Goal: Task Accomplishment & Management: Use online tool/utility

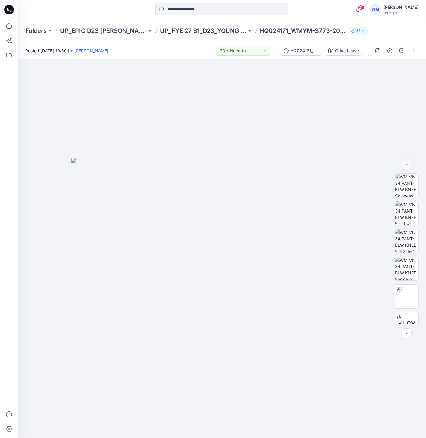
drag, startPoint x: 13, startPoint y: 11, endPoint x: 63, endPoint y: 10, distance: 50.1
click at [13, 10] on icon at bounding box center [9, 10] width 10 height 10
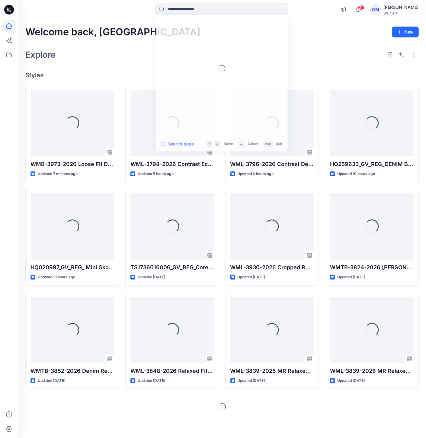
click at [188, 5] on input at bounding box center [221, 9] width 133 height 12
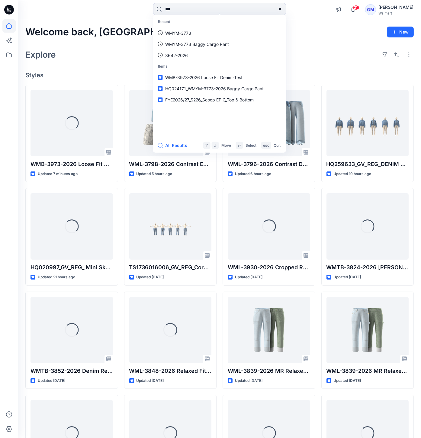
type input "****"
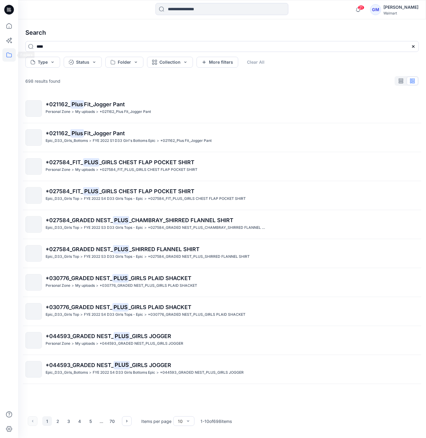
click at [9, 49] on icon at bounding box center [8, 54] width 13 height 13
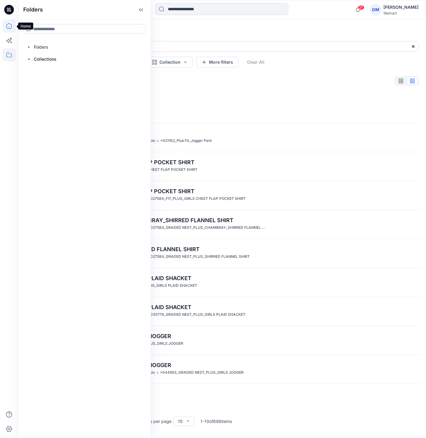
drag, startPoint x: 7, startPoint y: 27, endPoint x: 10, endPoint y: 28, distance: 3.6
click at [7, 27] on icon at bounding box center [8, 25] width 13 height 13
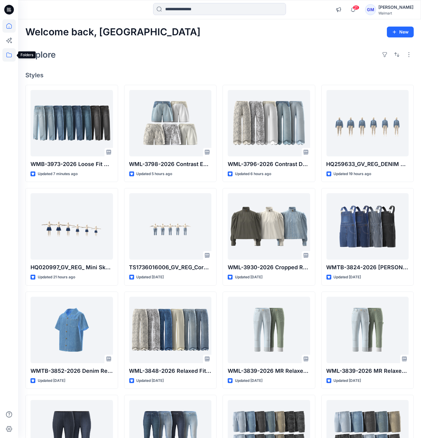
click at [8, 52] on icon at bounding box center [8, 54] width 5 height 5
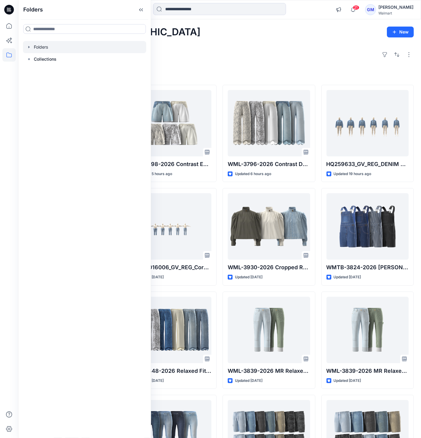
click at [26, 49] on div at bounding box center [84, 47] width 123 height 12
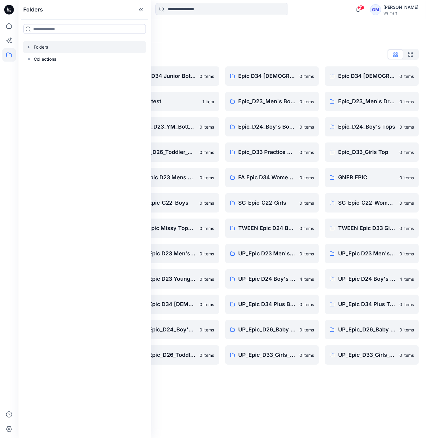
click at [204, 52] on div "Folders List" at bounding box center [221, 54] width 393 height 10
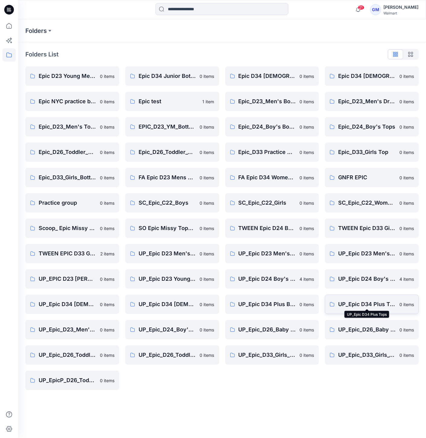
click at [352, 304] on p "UP_Epic D34 Plus Tops" at bounding box center [367, 304] width 58 height 8
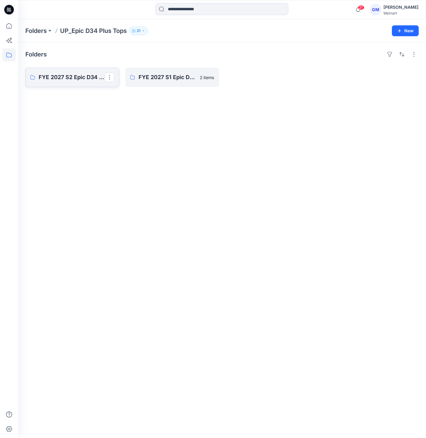
click at [76, 76] on p "FYE 2027 S2 Epic D34 Plus Tops" at bounding box center [72, 77] width 66 height 8
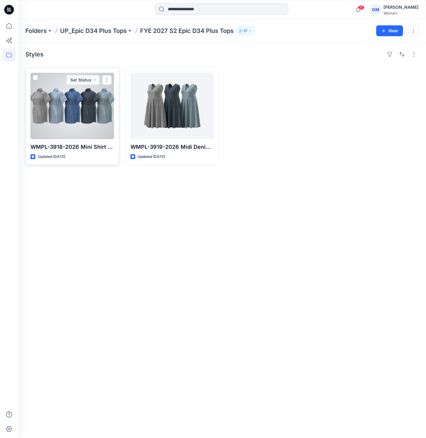
click at [91, 118] on div at bounding box center [72, 106] width 84 height 66
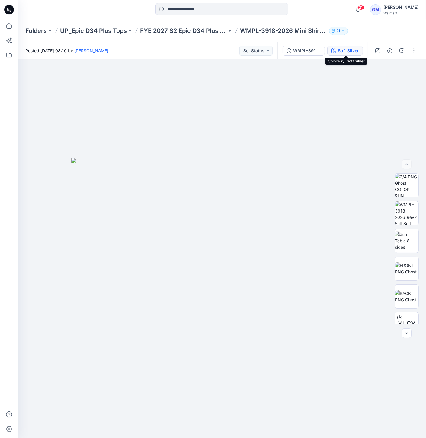
click at [342, 50] on div "Soft Silver" at bounding box center [348, 50] width 21 height 7
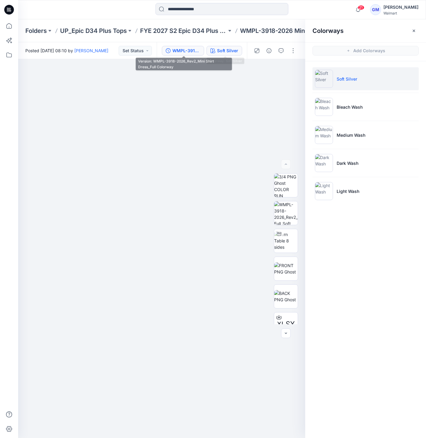
click at [192, 48] on div "WMPL-3918-2026_Rev2_Mini Shirt Dress_Full Colorway" at bounding box center [186, 50] width 28 height 7
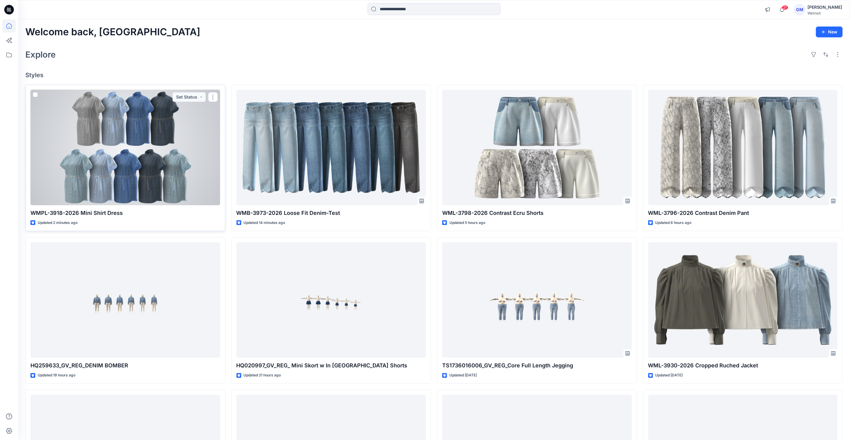
click at [167, 136] on div at bounding box center [125, 148] width 190 height 116
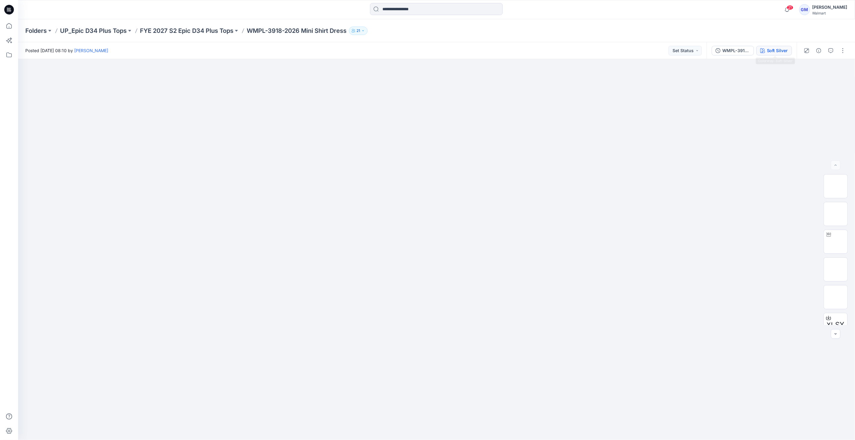
click at [777, 48] on div "Soft Silver" at bounding box center [777, 50] width 21 height 7
click at [845, 49] on button "button" at bounding box center [843, 51] width 10 height 10
click at [815, 78] on button "Edit" at bounding box center [818, 81] width 56 height 11
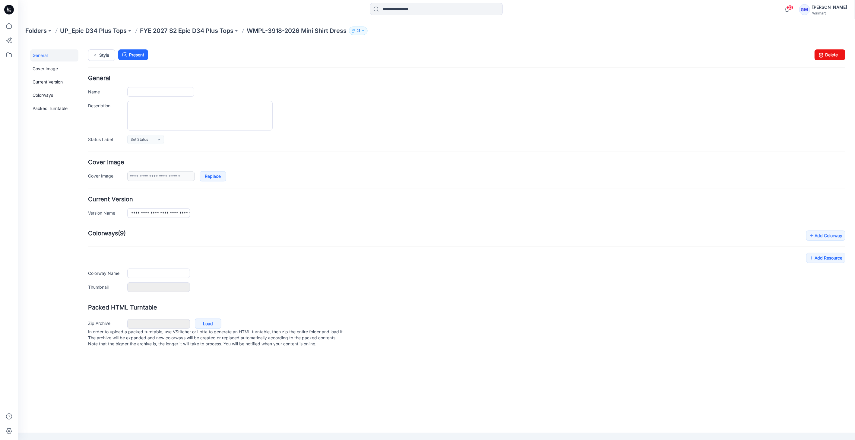
type input "**********"
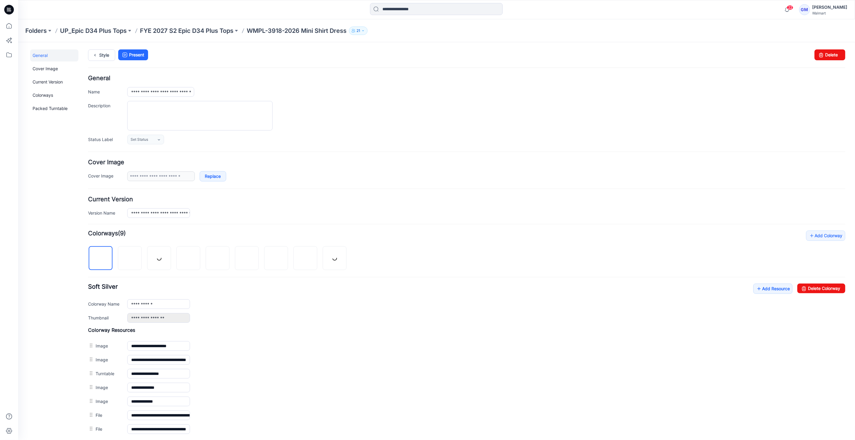
scroll to position [62, 0]
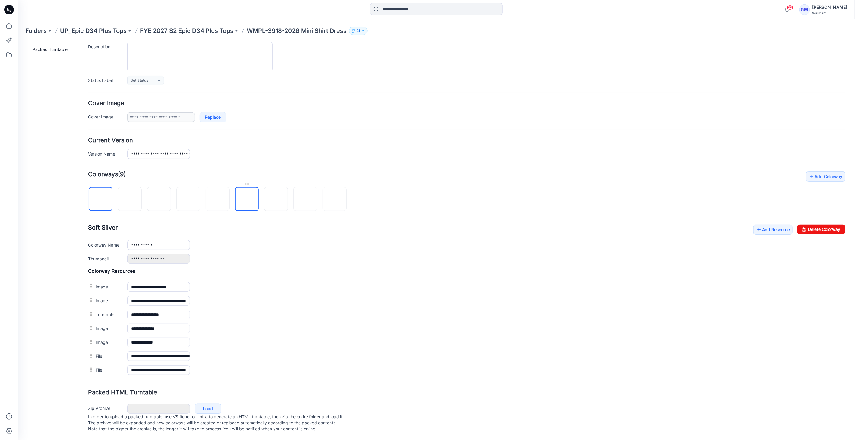
click at [247, 199] on img at bounding box center [247, 199] width 0 height 0
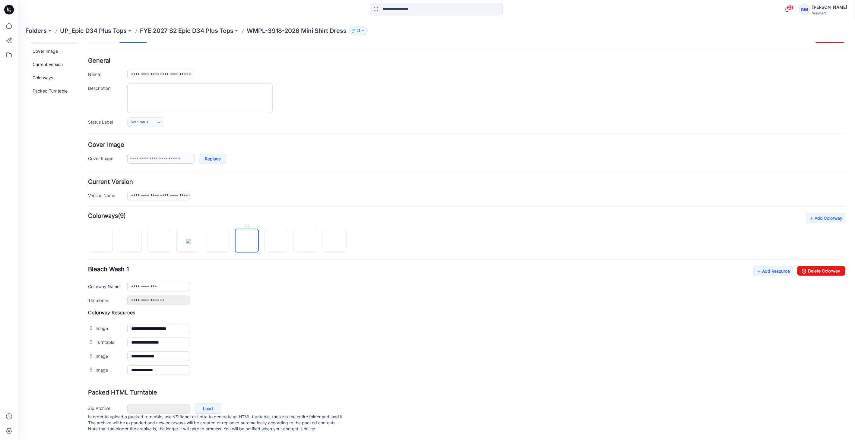
scroll to position [21, 0]
click at [98, 239] on img at bounding box center [100, 241] width 5 height 5
type input "**********"
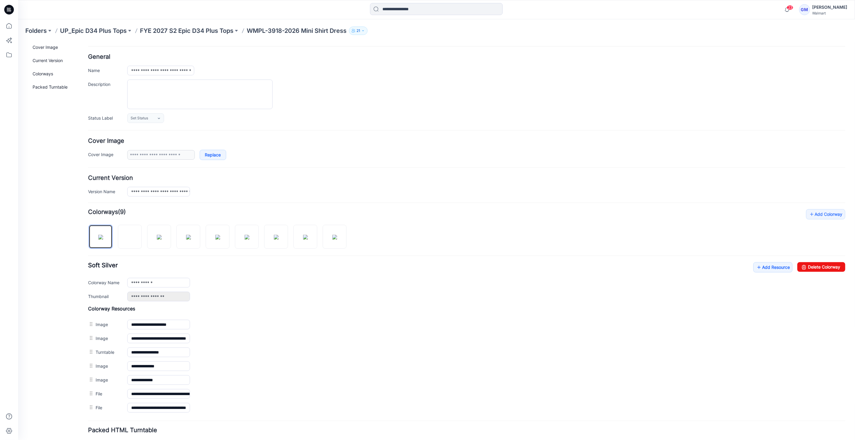
scroll to position [0, 0]
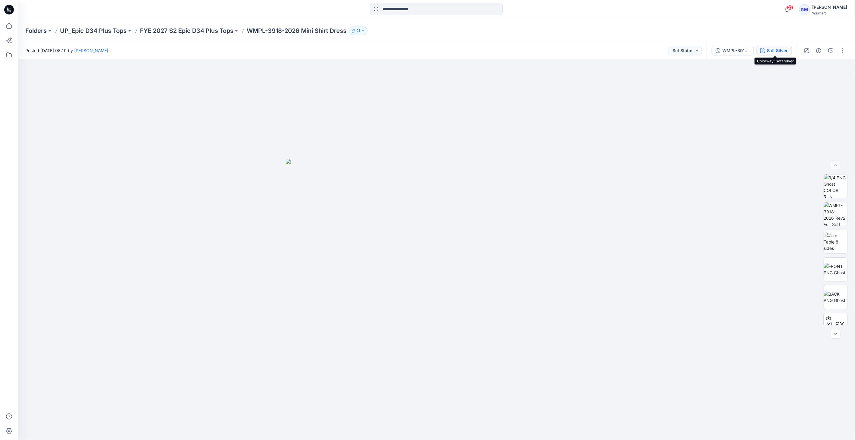
click at [775, 52] on div "Soft Silver" at bounding box center [777, 50] width 21 height 7
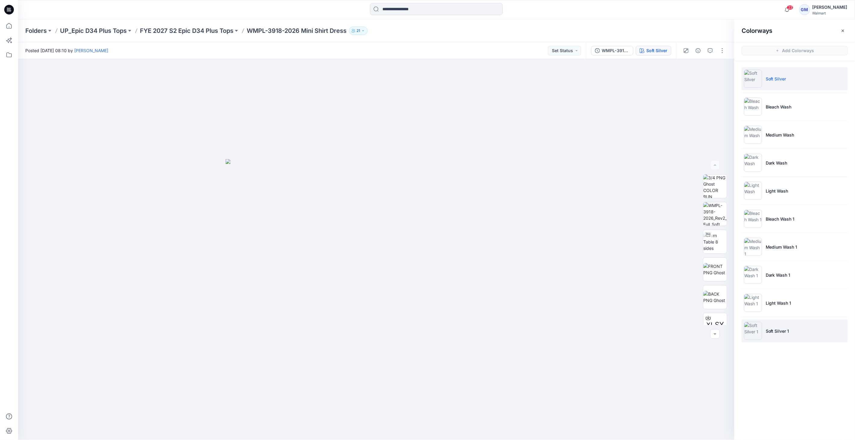
click at [754, 331] on img at bounding box center [753, 331] width 18 height 18
click at [700, 251] on div at bounding box center [715, 249] width 39 height 151
click at [713, 239] on img at bounding box center [716, 236] width 24 height 13
click at [703, 260] on div at bounding box center [715, 249] width 39 height 151
click at [712, 264] on img at bounding box center [716, 263] width 24 height 13
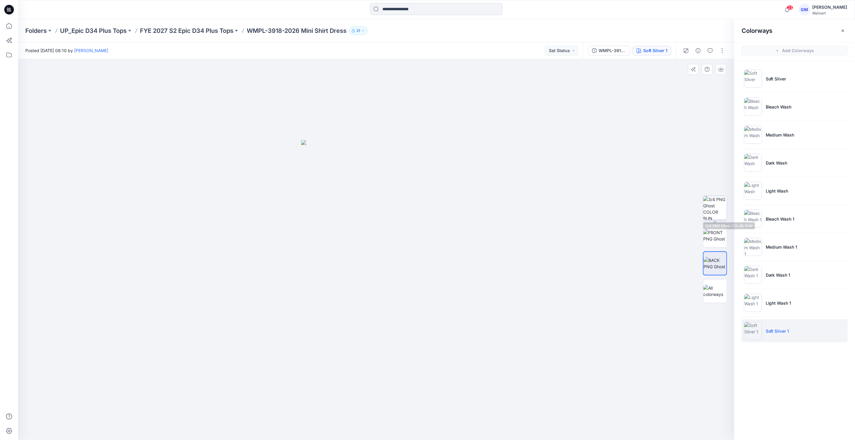
click at [725, 211] on img at bounding box center [716, 208] width 24 height 24
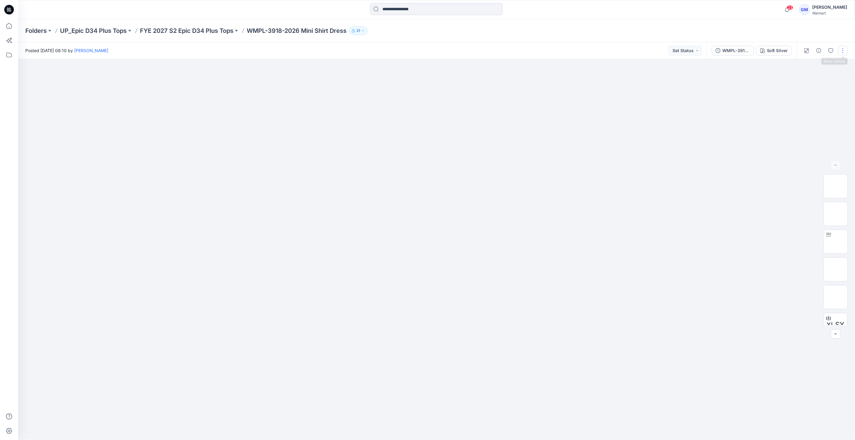
click at [847, 51] on button "button" at bounding box center [843, 51] width 10 height 10
click at [818, 77] on button "Edit" at bounding box center [818, 81] width 56 height 11
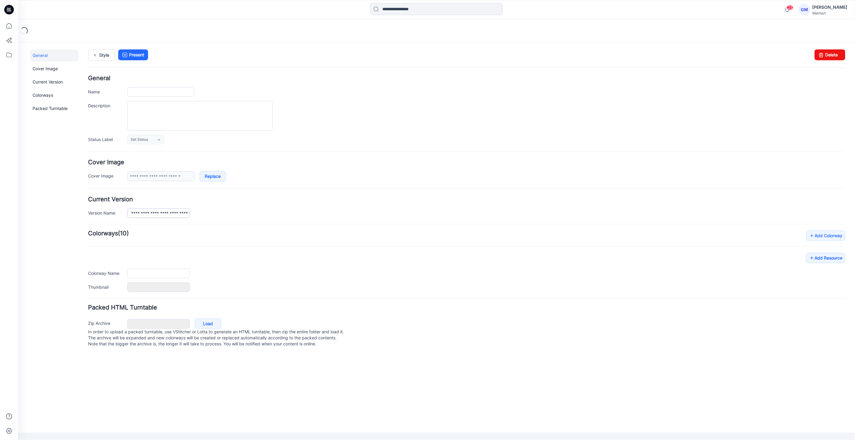
type input "**********"
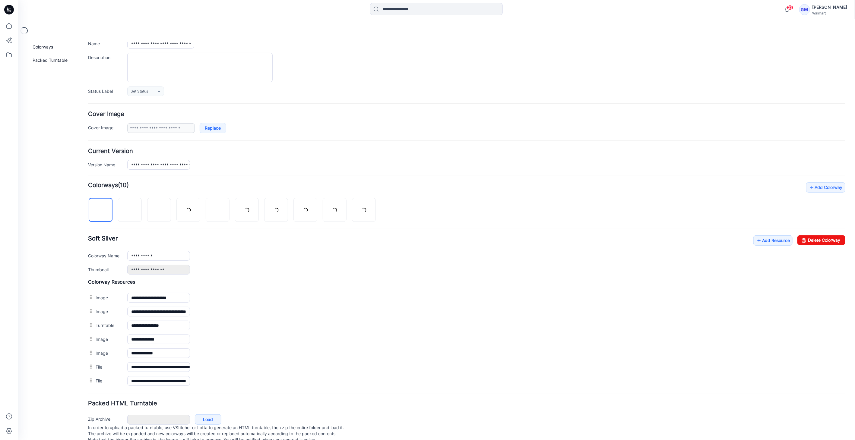
scroll to position [62, 0]
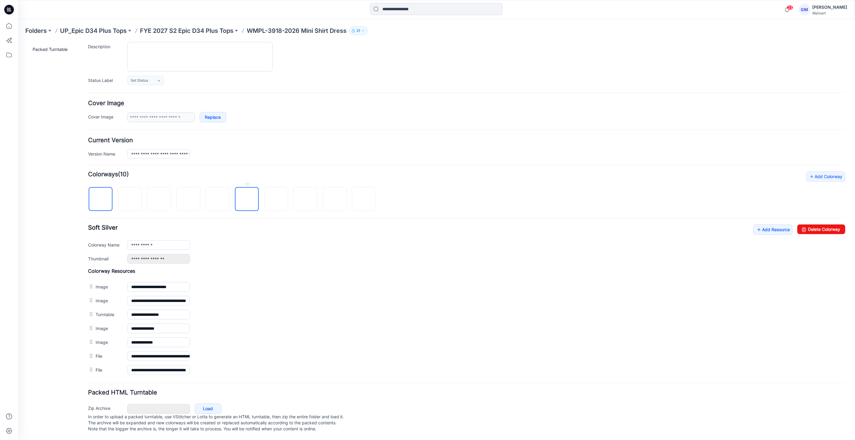
click at [247, 199] on img at bounding box center [247, 199] width 0 height 0
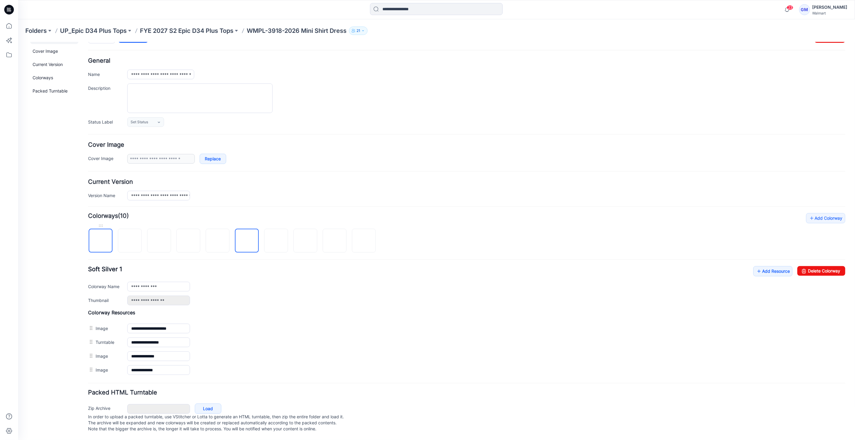
click at [100, 241] on img at bounding box center [100, 241] width 0 height 0
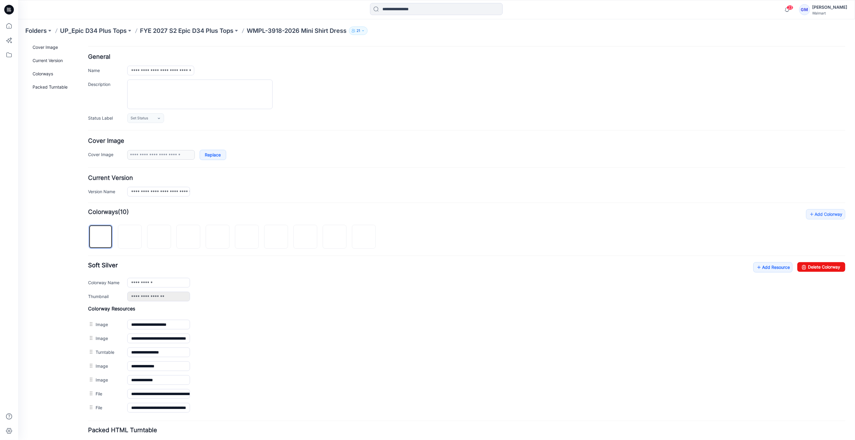
scroll to position [62, 0]
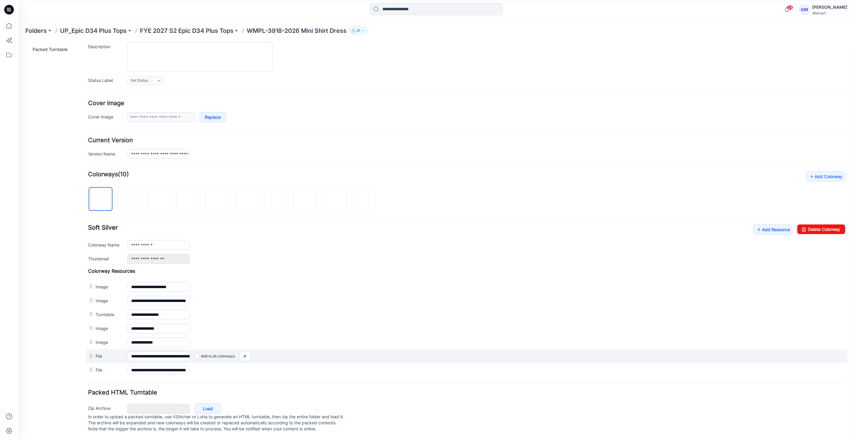
click at [18, 42] on label "Add to all colorways" at bounding box center [18, 42] width 0 height 0
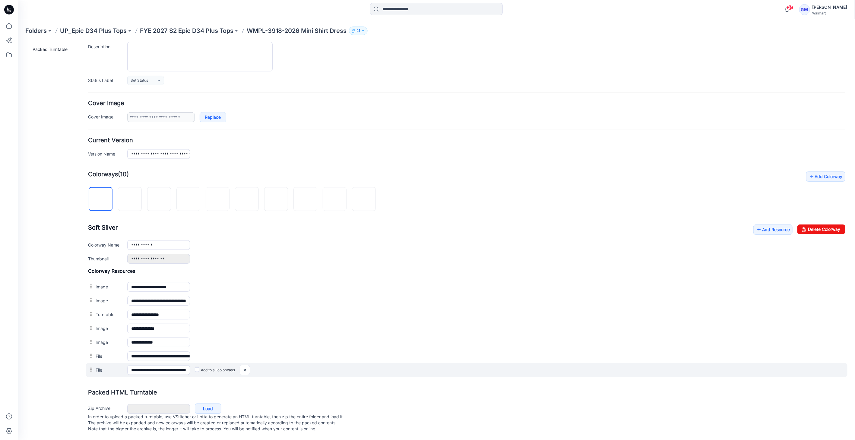
click at [18, 42] on label "Add to all colorways" at bounding box center [18, 42] width 0 height 0
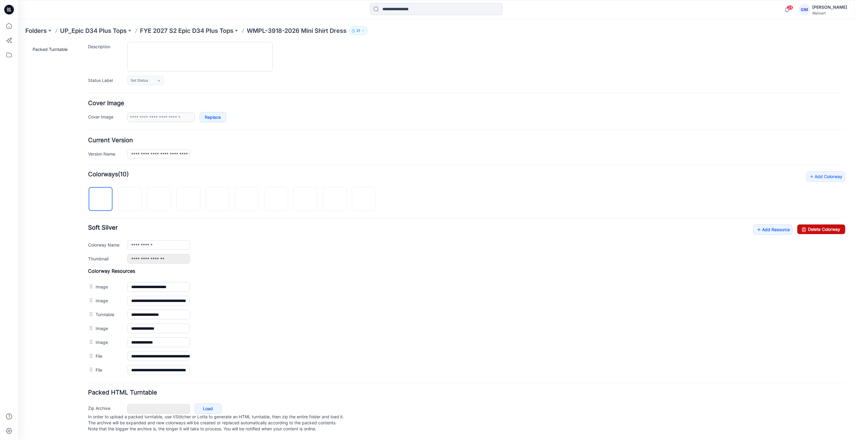
click at [812, 224] on link "Delete Colorway" at bounding box center [821, 229] width 48 height 10
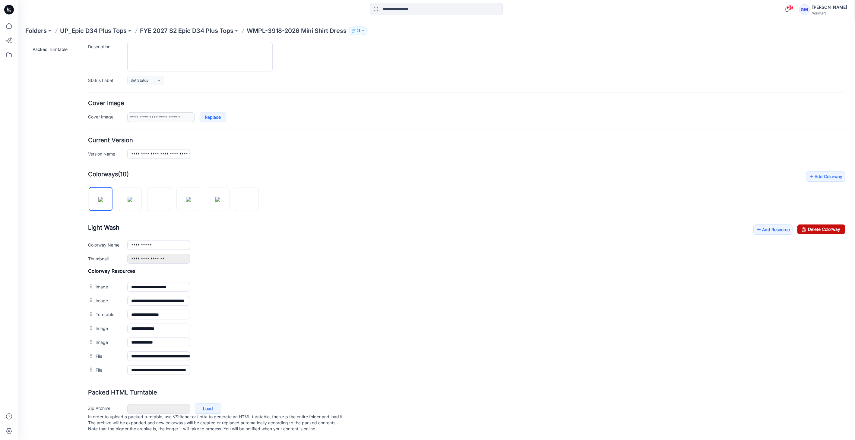
type input "**********"
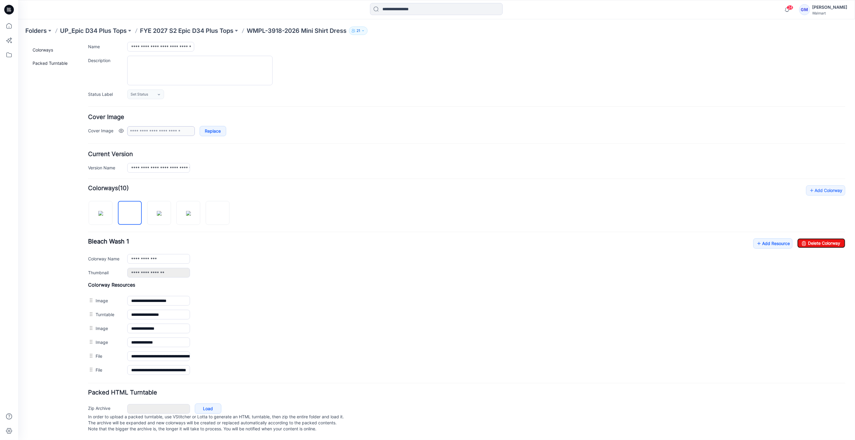
scroll to position [0, 0]
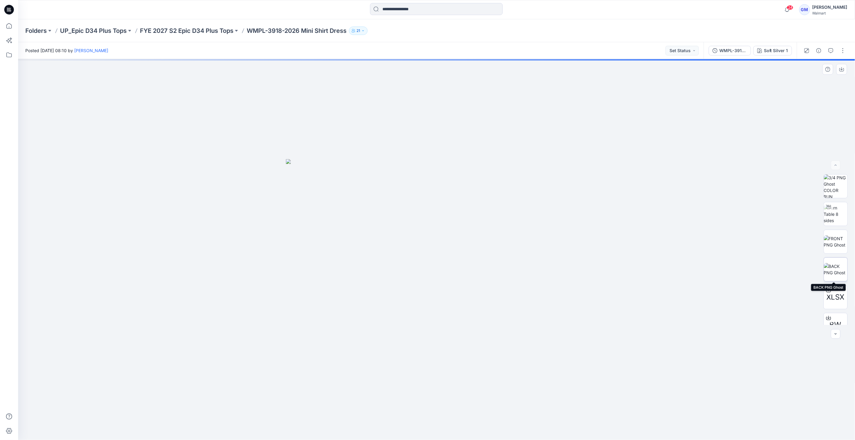
click at [833, 268] on img at bounding box center [836, 269] width 24 height 13
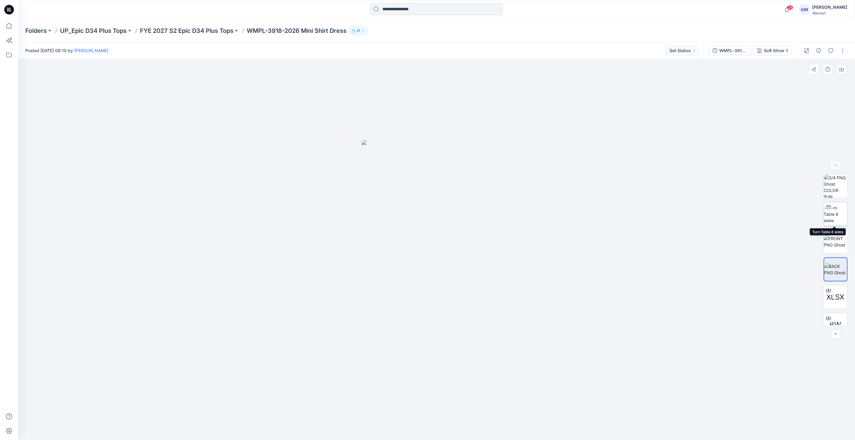
click at [836, 222] on img at bounding box center [836, 214] width 24 height 19
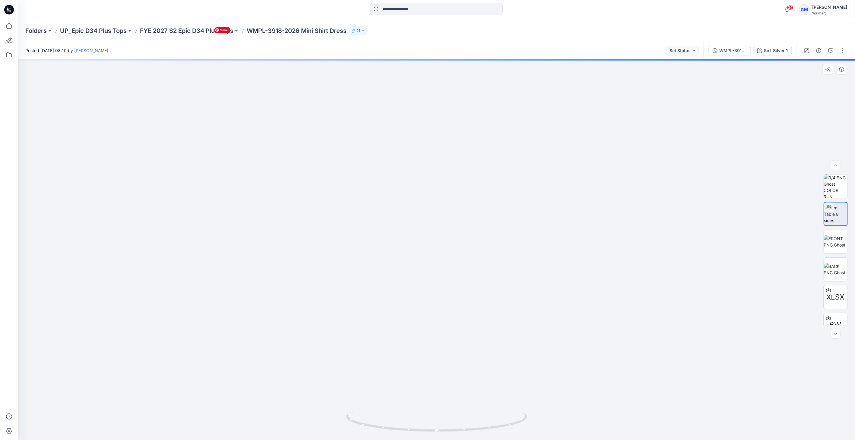
drag, startPoint x: 459, startPoint y: 383, endPoint x: 444, endPoint y: 240, distance: 144.0
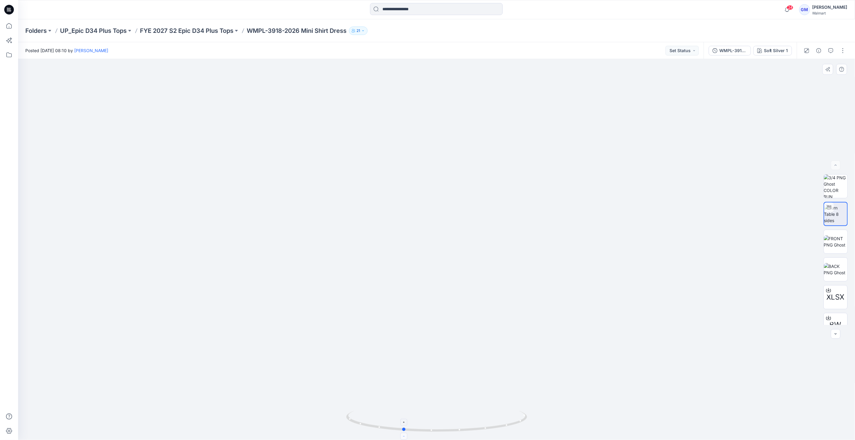
drag, startPoint x: 440, startPoint y: 432, endPoint x: 406, endPoint y: 436, distance: 34.1
click at [406, 434] on icon at bounding box center [437, 422] width 183 height 23
drag, startPoint x: 383, startPoint y: 418, endPoint x: 382, endPoint y: 424, distance: 5.8
click at [374, 426] on icon at bounding box center [437, 422] width 183 height 23
click at [841, 191] on img at bounding box center [836, 187] width 24 height 24
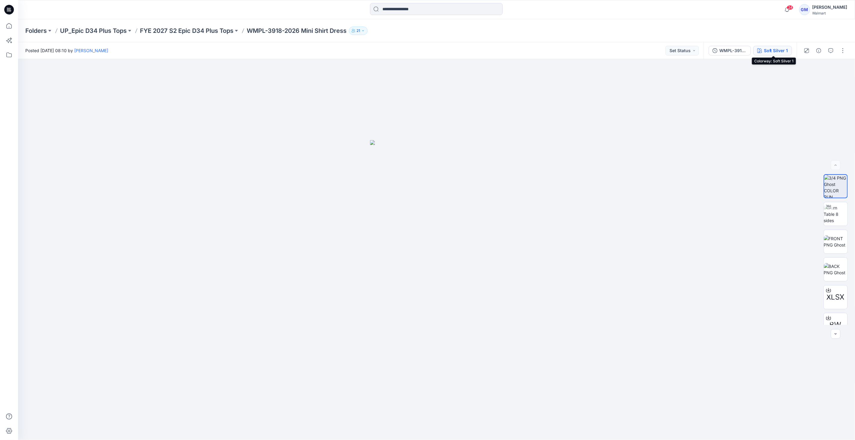
click at [782, 52] on div "Soft Silver 1" at bounding box center [776, 50] width 24 height 7
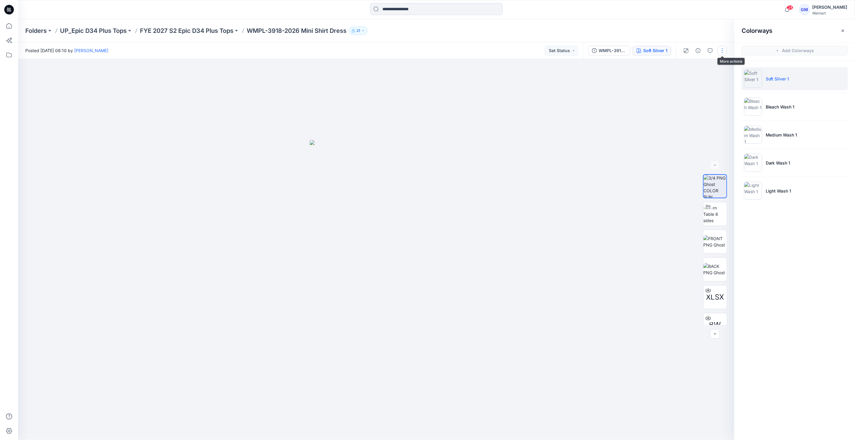
drag, startPoint x: 722, startPoint y: 49, endPoint x: 722, endPoint y: 58, distance: 9.4
click at [722, 49] on button "button" at bounding box center [723, 51] width 10 height 10
click at [711, 82] on button "Edit" at bounding box center [697, 81] width 56 height 11
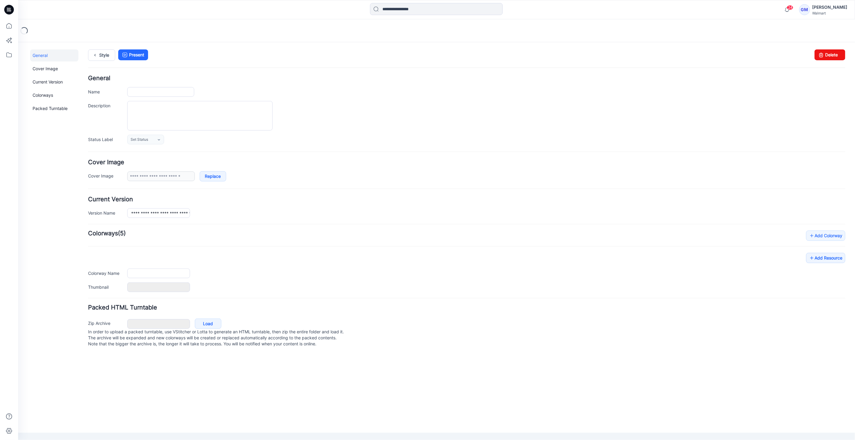
type input "**********"
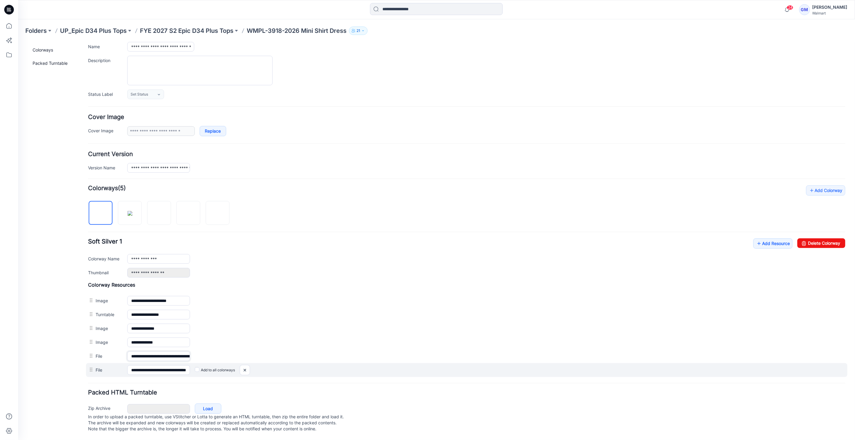
scroll to position [0, 77]
drag, startPoint x: 158, startPoint y: 350, endPoint x: 356, endPoint y: 366, distance: 198.5
click at [356, 366] on div "**********" at bounding box center [467, 329] width 758 height 95
click at [179, 365] on input "**********" at bounding box center [158, 370] width 63 height 10
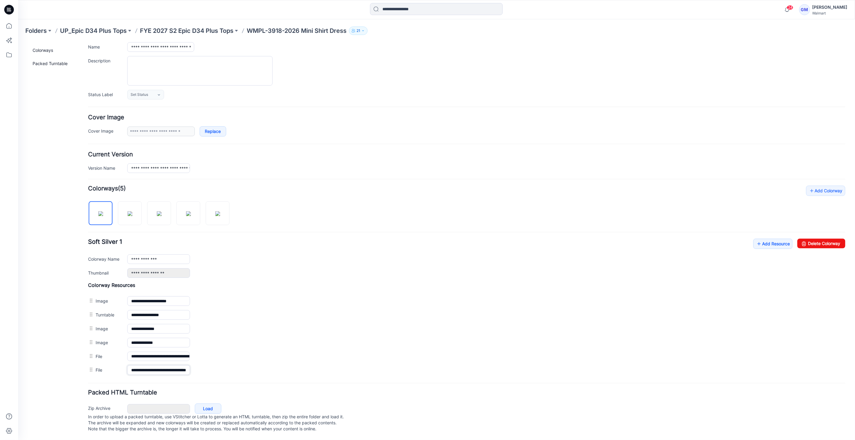
scroll to position [0, 23]
drag, startPoint x: 151, startPoint y: 365, endPoint x: 303, endPoint y: 379, distance: 153.3
click at [303, 379] on form "**********" at bounding box center [467, 232] width 758 height 404
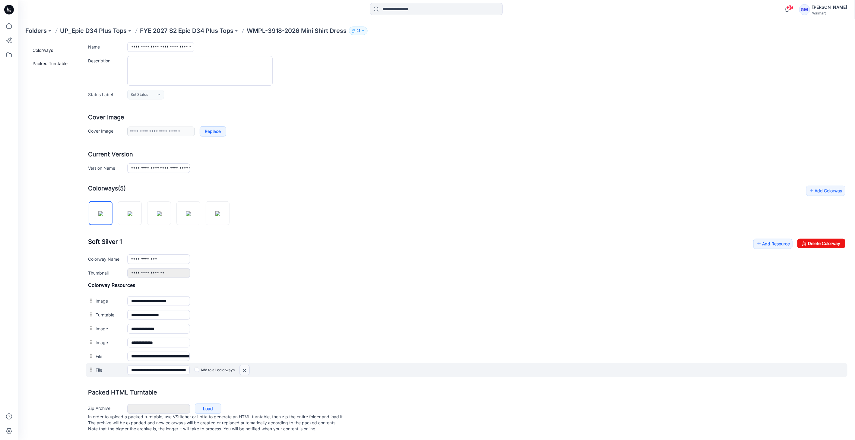
scroll to position [0, 0]
drag, startPoint x: 246, startPoint y: 364, endPoint x: 475, endPoint y: 79, distance: 365.9
click at [18, 42] on img at bounding box center [18, 42] width 0 height 0
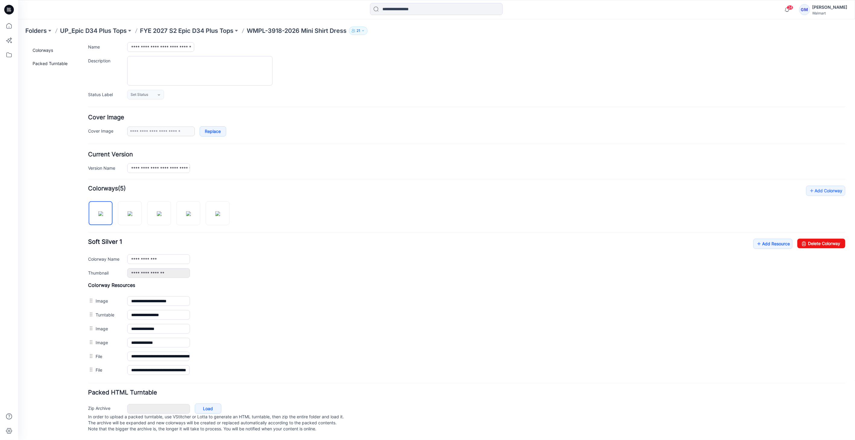
scroll to position [35, 0]
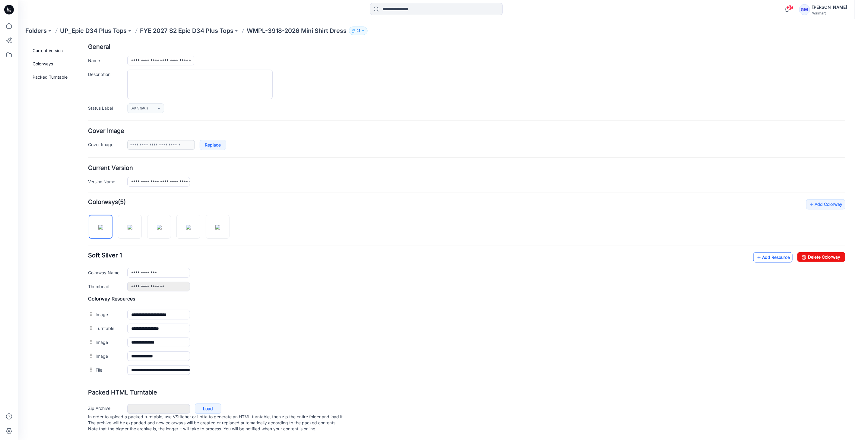
drag, startPoint x: 767, startPoint y: 246, endPoint x: 769, endPoint y: 249, distance: 3.9
click at [767, 246] on div "**********" at bounding box center [467, 288] width 758 height 178
click at [769, 252] on link "Add Resource" at bounding box center [772, 257] width 39 height 10
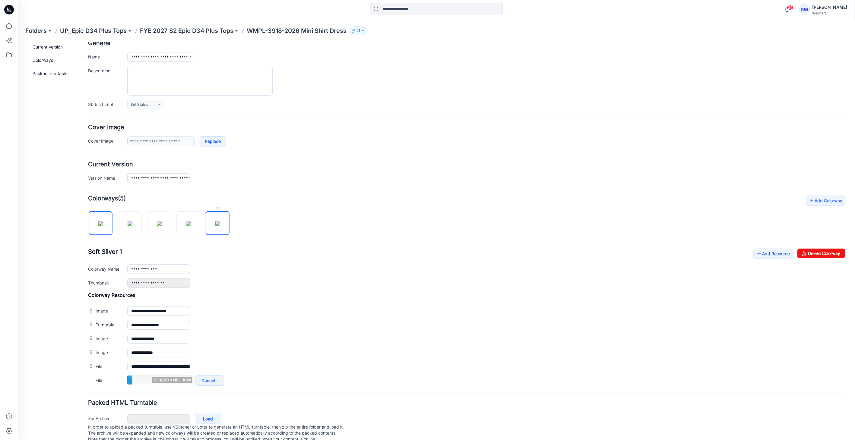
click at [220, 226] on img at bounding box center [217, 223] width 5 height 5
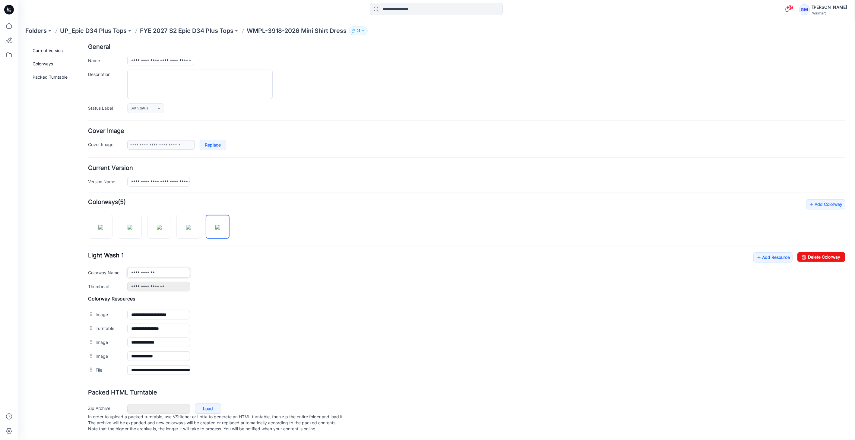
click at [180, 268] on input "**********" at bounding box center [158, 273] width 63 height 10
click at [191, 225] on img at bounding box center [188, 227] width 5 height 5
click at [162, 268] on input "**********" at bounding box center [158, 273] width 63 height 10
click at [157, 225] on img at bounding box center [159, 227] width 5 height 5
click at [170, 268] on input "**********" at bounding box center [158, 273] width 63 height 10
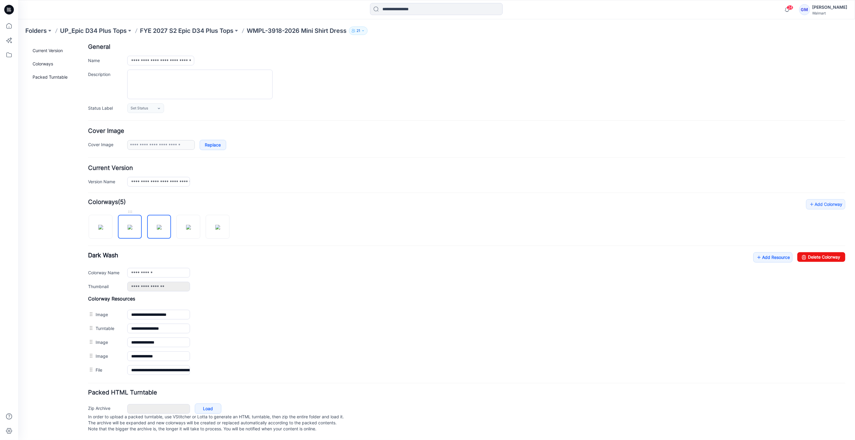
click at [132, 225] on img at bounding box center [129, 227] width 5 height 5
click at [162, 271] on input "**********" at bounding box center [158, 273] width 63 height 10
click at [103, 225] on img at bounding box center [100, 227] width 5 height 5
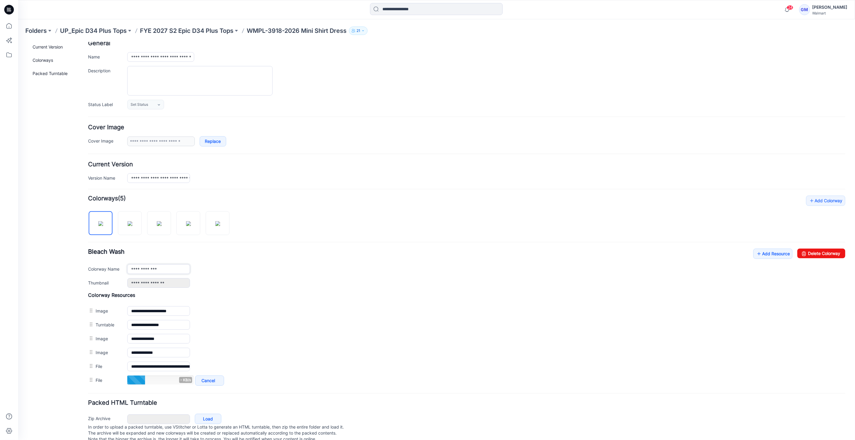
click at [165, 271] on input "**********" at bounding box center [158, 269] width 63 height 10
click at [132, 226] on img at bounding box center [129, 223] width 5 height 5
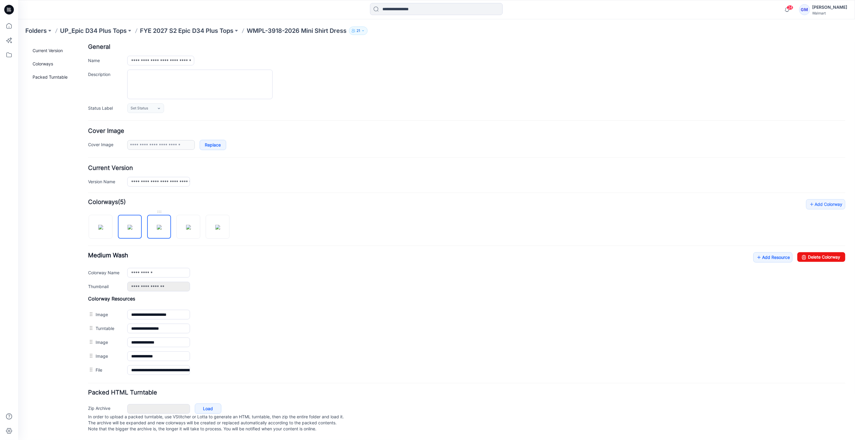
drag, startPoint x: 154, startPoint y: 225, endPoint x: 187, endPoint y: 225, distance: 32.9
click at [157, 225] on img at bounding box center [159, 227] width 5 height 5
drag, startPoint x: 181, startPoint y: 225, endPoint x: 228, endPoint y: 227, distance: 47.1
click at [186, 225] on img at bounding box center [188, 227] width 5 height 5
click at [220, 227] on img at bounding box center [217, 227] width 5 height 5
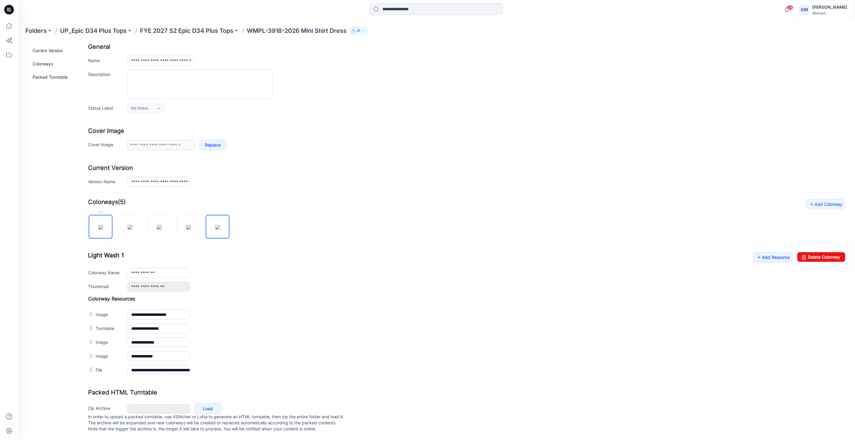
click at [103, 225] on img at bounding box center [100, 227] width 5 height 5
type input "**********"
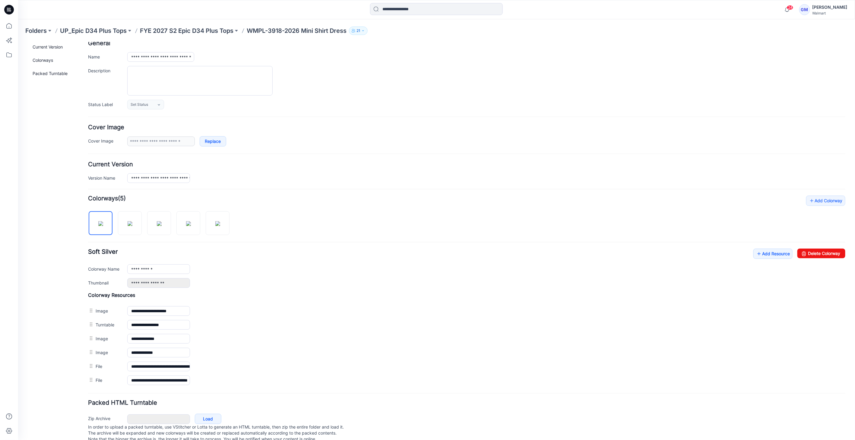
drag, startPoint x: 169, startPoint y: 378, endPoint x: 290, endPoint y: 385, distance: 121.5
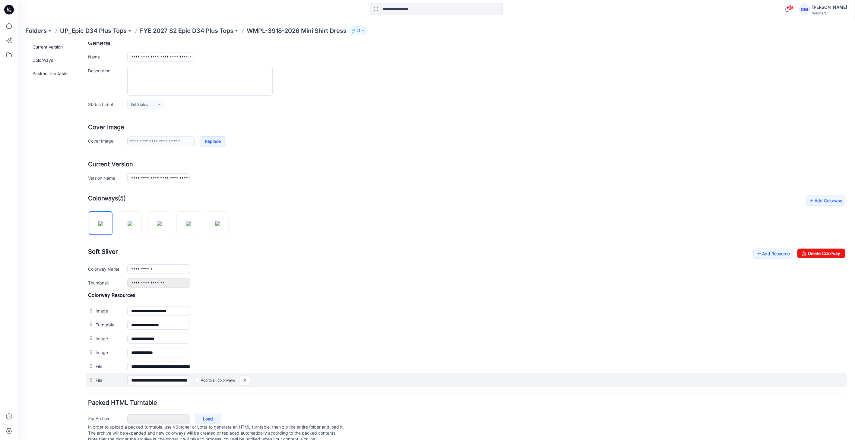
scroll to position [0, 25]
drag, startPoint x: 174, startPoint y: 377, endPoint x: 359, endPoint y: 380, distance: 185.0
click at [359, 380] on div "**********" at bounding box center [467, 380] width 762 height 14
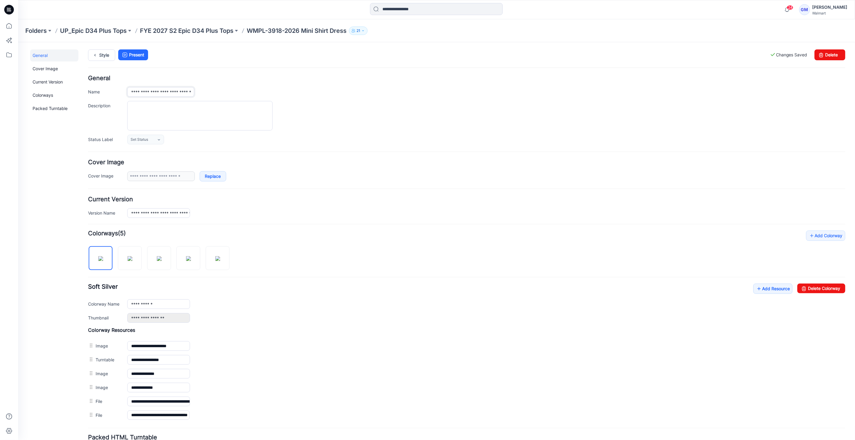
scroll to position [0, 6]
drag, startPoint x: 170, startPoint y: 91, endPoint x: 386, endPoint y: 119, distance: 217.9
click at [386, 119] on div "**********" at bounding box center [467, 109] width 758 height 69
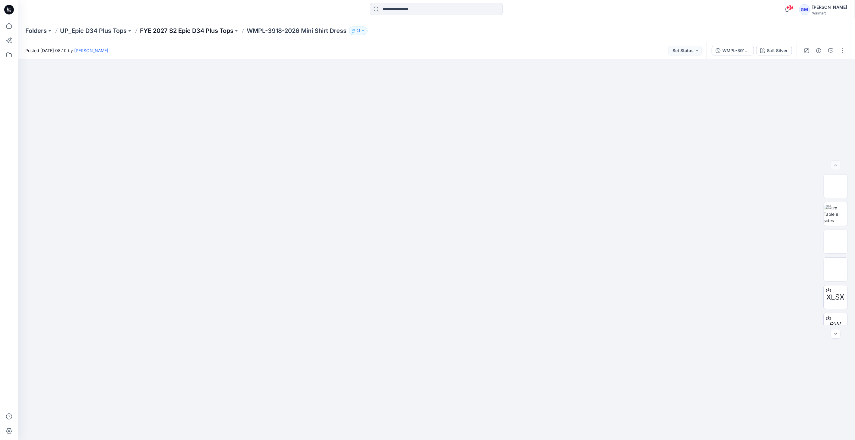
click at [197, 32] on p "FYE 2027 S2 Epic D34 Plus Tops" at bounding box center [187, 31] width 94 height 8
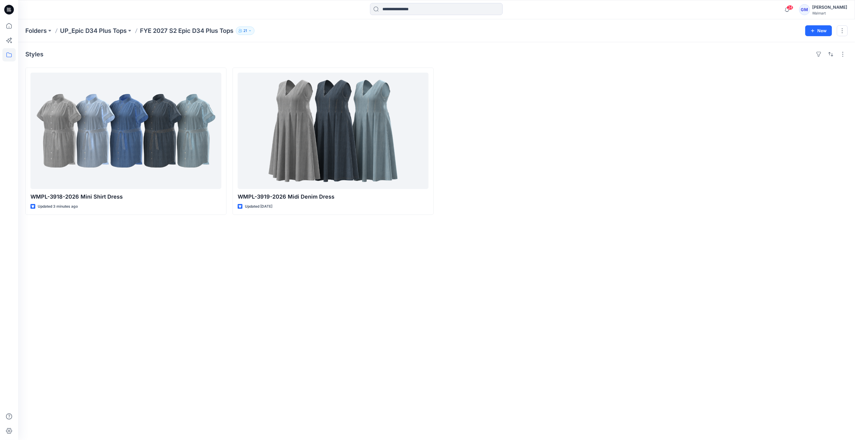
click at [554, 113] on div at bounding box center [540, 142] width 201 height 148
